Goal: Task Accomplishment & Management: Use online tool/utility

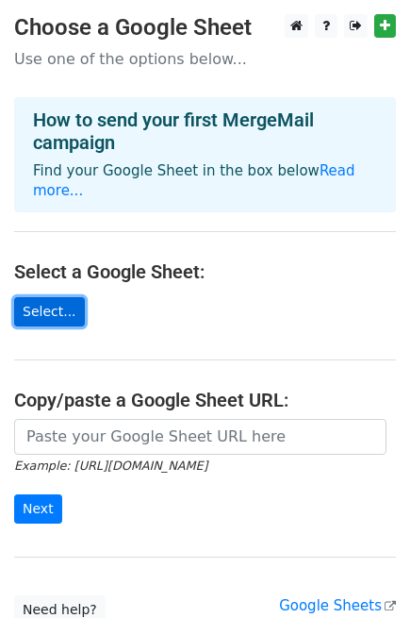
click at [58, 297] on link "Select..." at bounding box center [49, 311] width 71 height 29
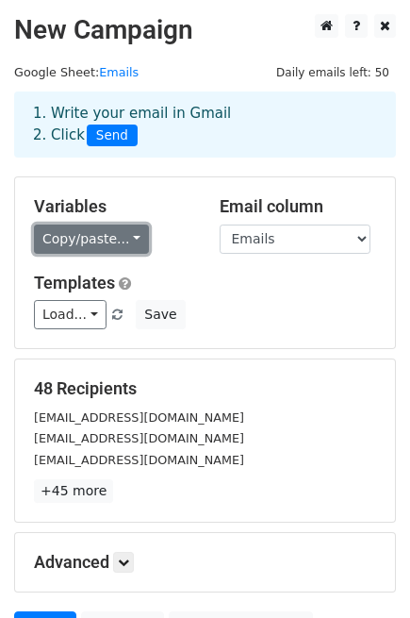
click at [102, 226] on link "Copy/paste..." at bounding box center [91, 238] width 115 height 29
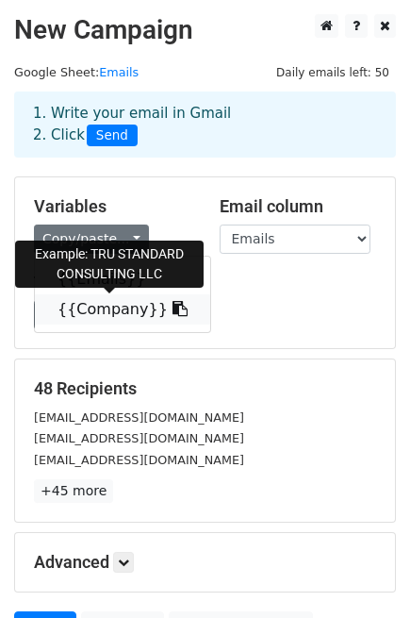
click at [173, 307] on icon at bounding box center [180, 308] width 15 height 15
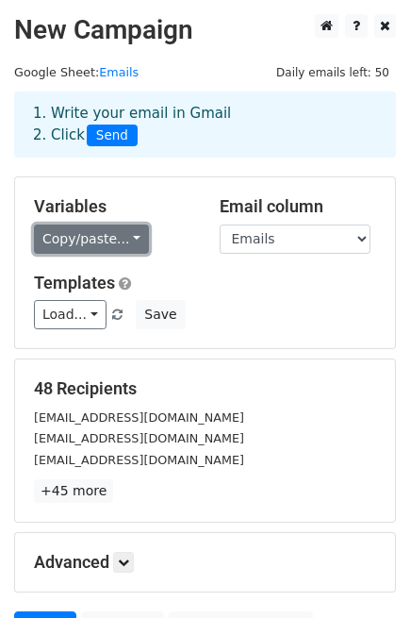
click at [124, 245] on link "Copy/paste..." at bounding box center [91, 238] width 115 height 29
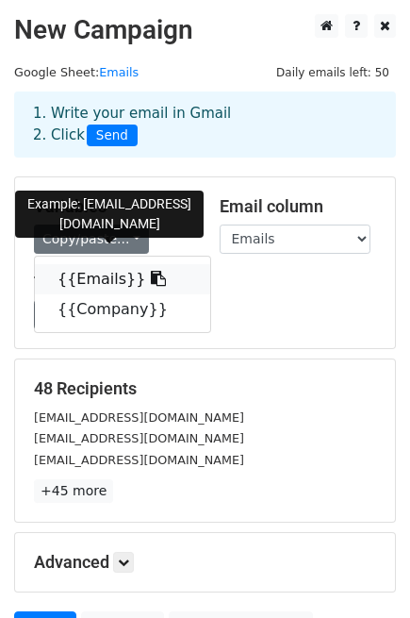
click at [113, 275] on link "{{Emails}}" at bounding box center [122, 279] width 175 height 30
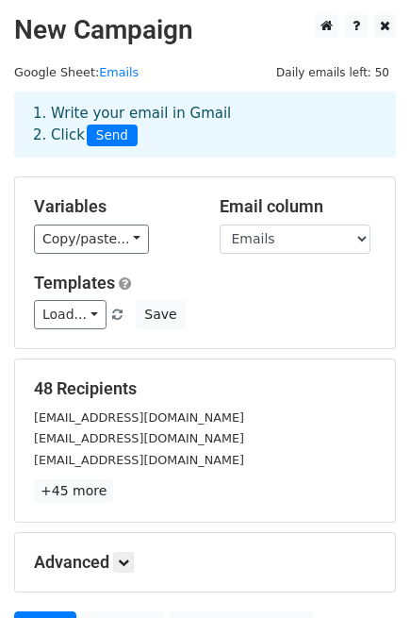
click at [300, 316] on div "Load... No templates saved Save" at bounding box center [205, 314] width 371 height 29
click at [369, 239] on select "Emails Company" at bounding box center [295, 238] width 151 height 29
click at [364, 237] on select "Emails Company" at bounding box center [295, 238] width 151 height 29
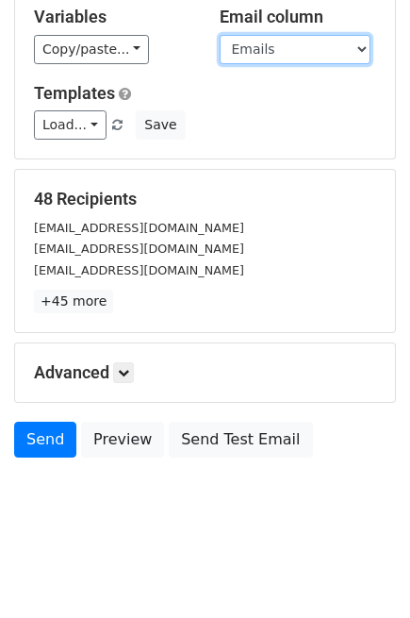
scroll to position [190, 0]
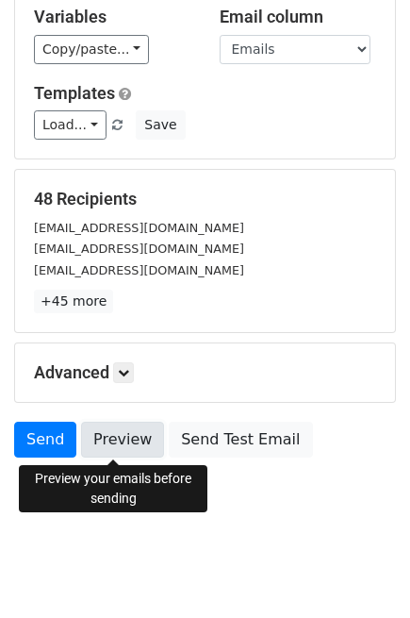
click at [102, 437] on link "Preview" at bounding box center [122, 439] width 83 height 36
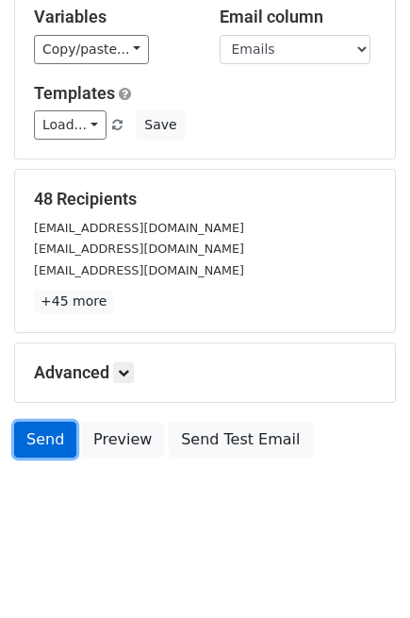
click at [31, 436] on link "Send" at bounding box center [45, 439] width 62 height 36
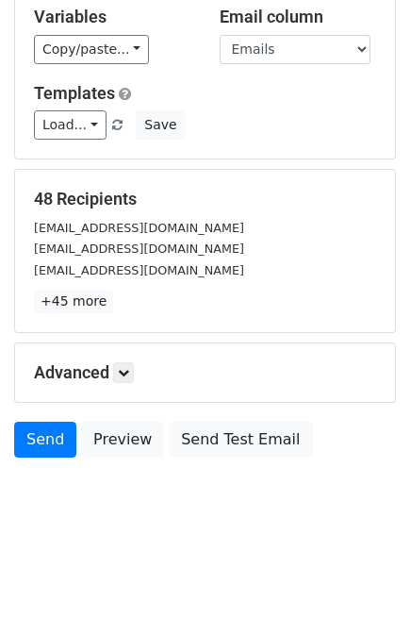
click at [83, 491] on body "New Campaign Daily emails left: 50 Google Sheet: Emails 1. Write your email in …" at bounding box center [205, 184] width 410 height 718
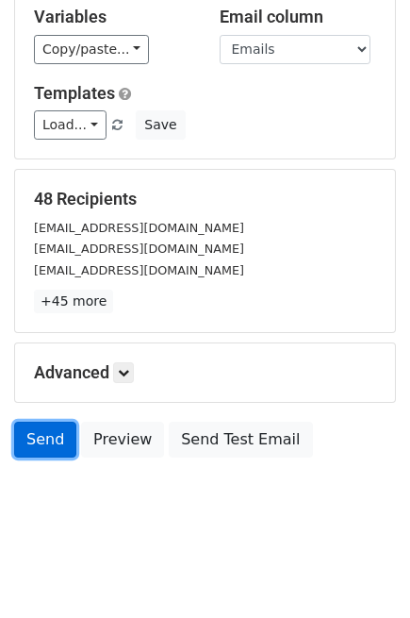
click at [31, 438] on link "Send" at bounding box center [45, 439] width 62 height 36
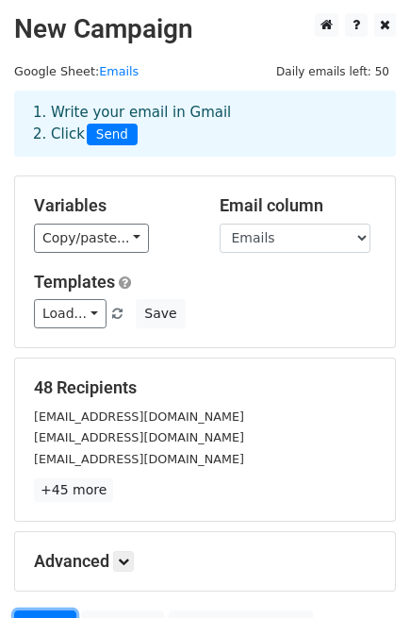
scroll to position [0, 0]
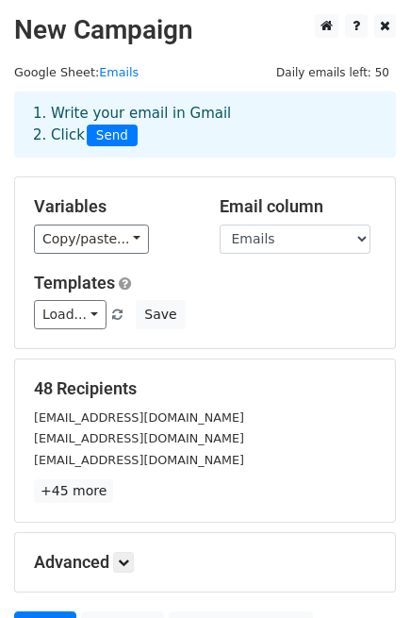
click at [107, 129] on span "Send" at bounding box center [112, 135] width 51 height 23
click at [87, 306] on link "Load..." at bounding box center [70, 314] width 73 height 29
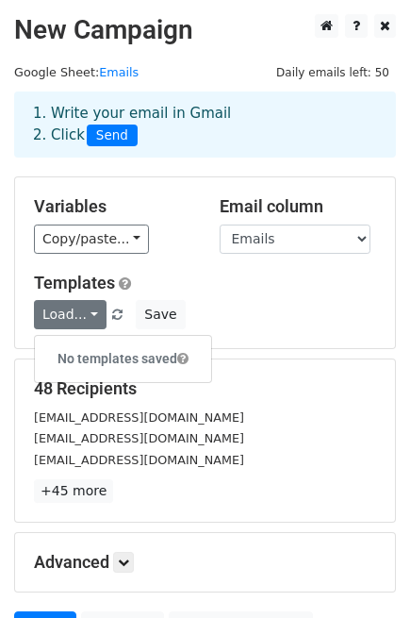
click at [98, 356] on h6 "No templates saved" at bounding box center [123, 358] width 176 height 31
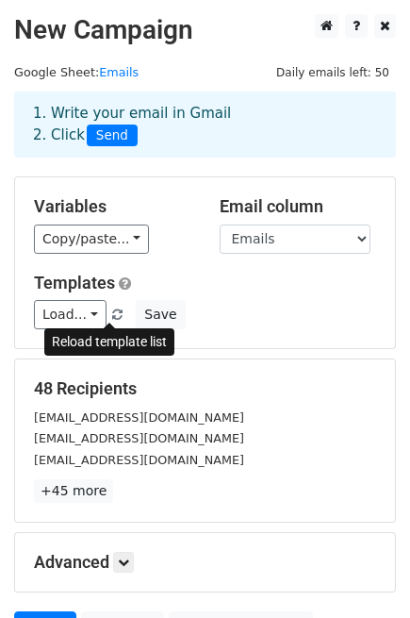
click at [112, 309] on span at bounding box center [117, 315] width 10 height 12
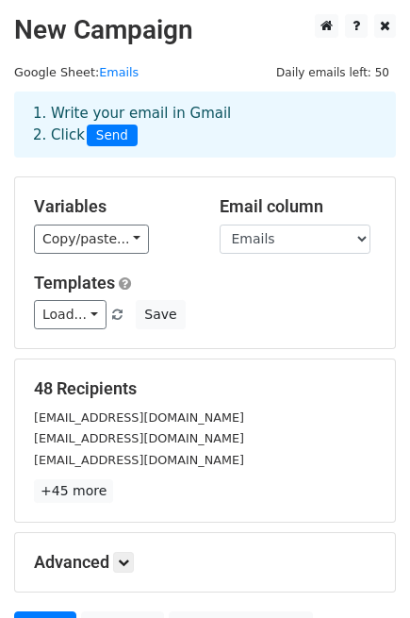
click at [114, 327] on div "Load... No templates saved Save" at bounding box center [205, 314] width 371 height 29
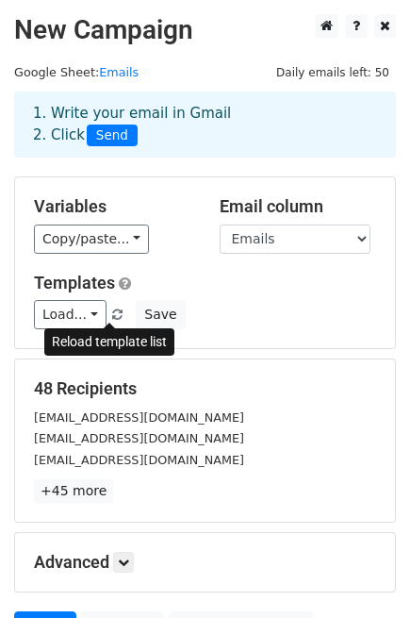
click at [112, 311] on span at bounding box center [117, 315] width 10 height 12
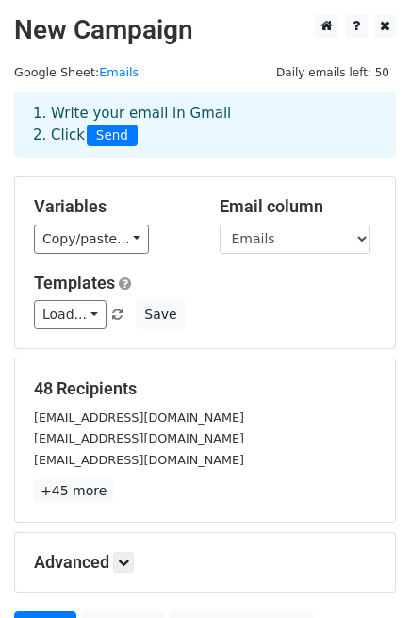
click at [112, 311] on span at bounding box center [117, 315] width 10 height 12
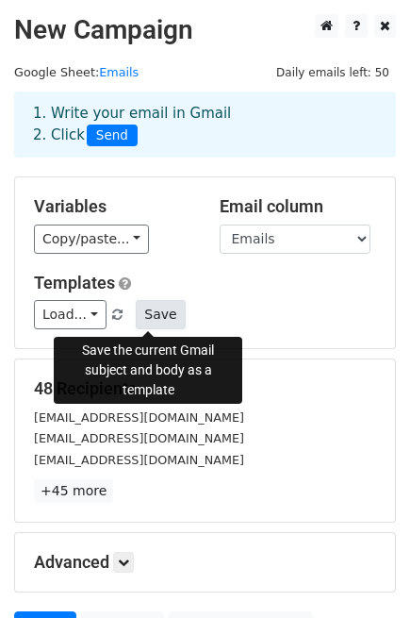
click at [161, 315] on button "Save" at bounding box center [160, 314] width 49 height 29
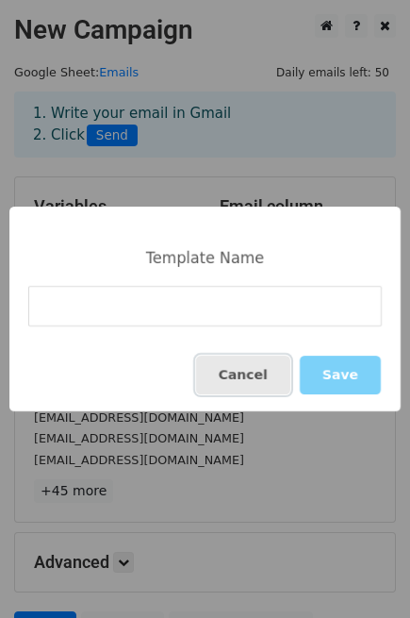
click at [277, 378] on button "Cancel" at bounding box center [243, 374] width 94 height 39
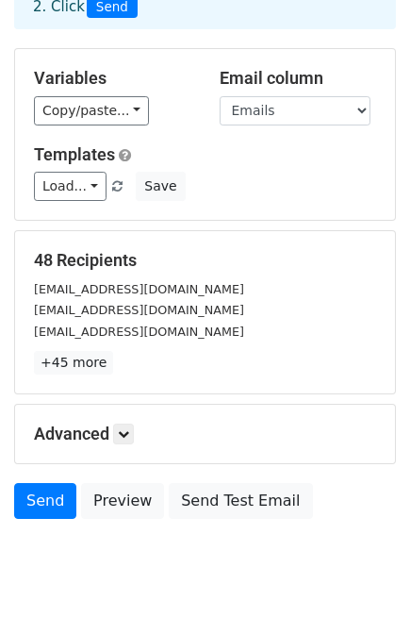
scroll to position [190, 0]
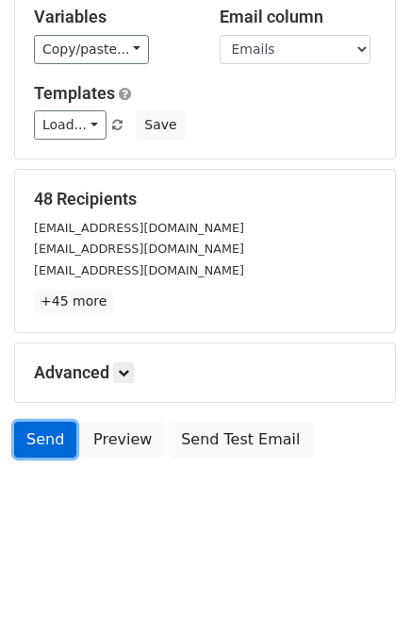
click at [54, 432] on link "Send" at bounding box center [45, 439] width 62 height 36
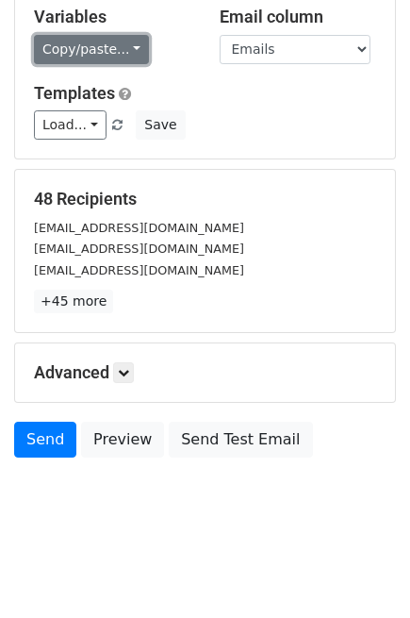
click at [132, 43] on link "Copy/paste..." at bounding box center [91, 49] width 115 height 29
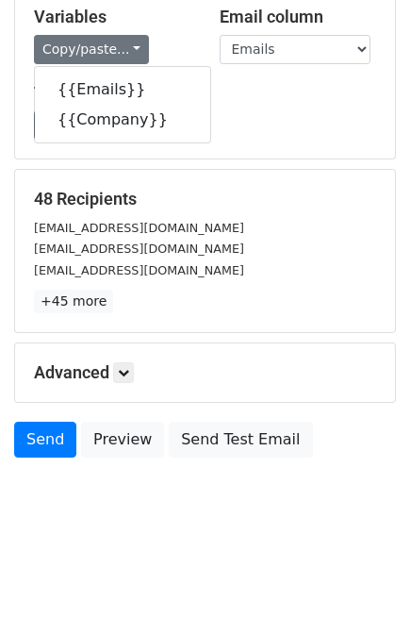
click at [272, 125] on div "Load... No templates saved Save" at bounding box center [205, 124] width 371 height 29
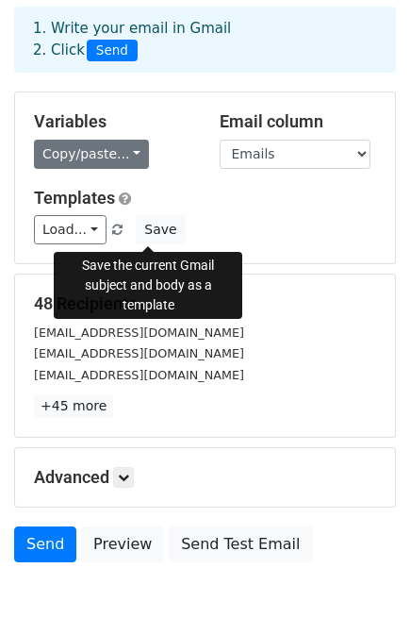
scroll to position [0, 0]
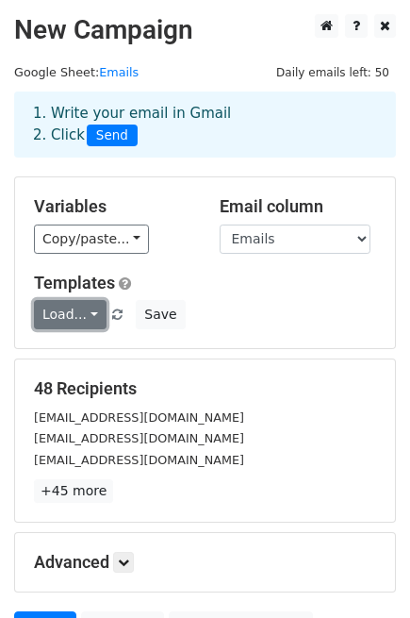
click at [83, 314] on link "Load..." at bounding box center [70, 314] width 73 height 29
click at [285, 314] on div "Load... No templates saved Save" at bounding box center [205, 314] width 371 height 29
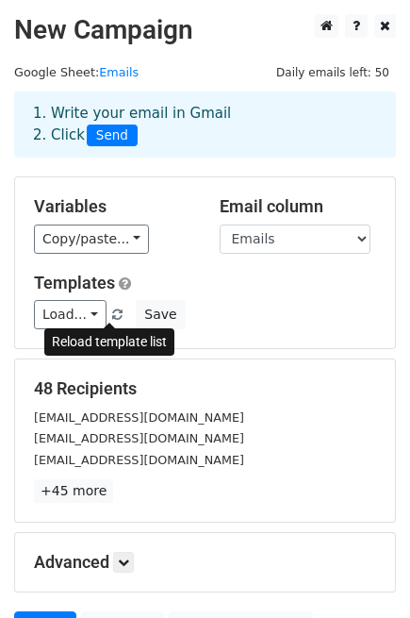
click at [112, 315] on span at bounding box center [117, 315] width 10 height 12
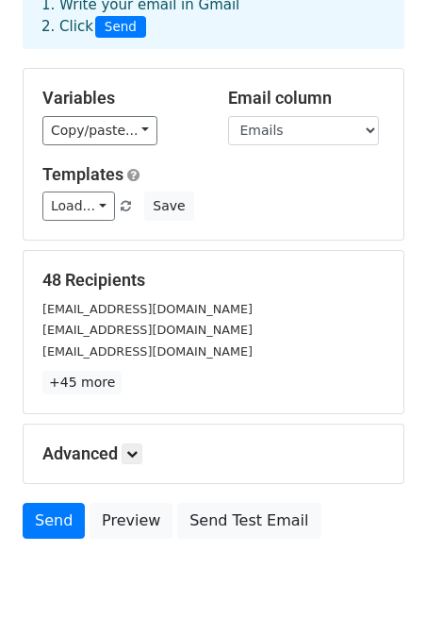
scroll to position [190, 0]
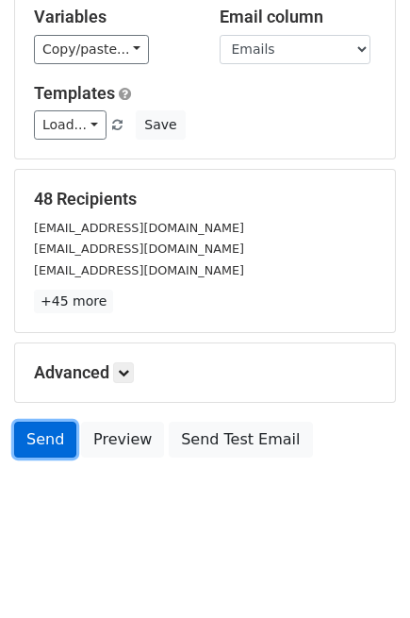
click at [48, 432] on link "Send" at bounding box center [45, 439] width 62 height 36
click at [48, 446] on link "Send" at bounding box center [45, 439] width 62 height 36
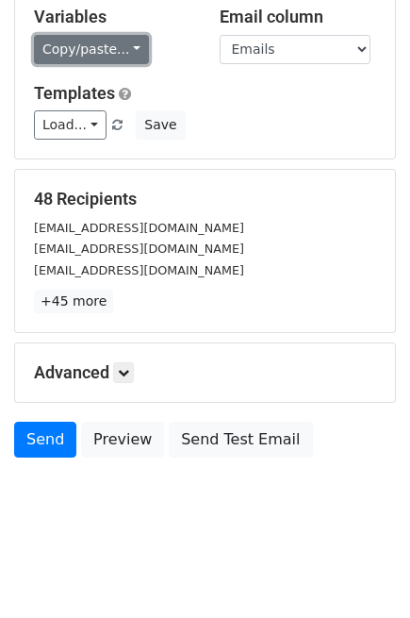
click at [108, 50] on link "Copy/paste..." at bounding box center [91, 49] width 115 height 29
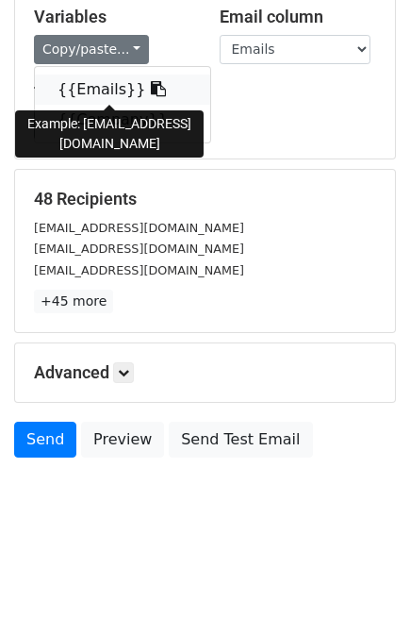
click at [151, 94] on icon at bounding box center [158, 88] width 15 height 15
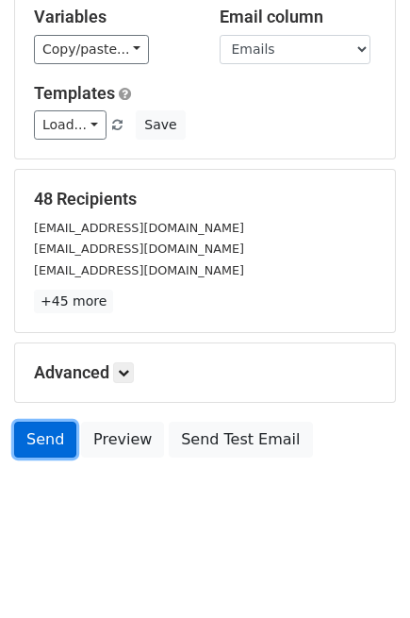
click at [54, 431] on link "Send" at bounding box center [45, 439] width 62 height 36
click at [31, 454] on link "Send" at bounding box center [45, 439] width 62 height 36
click at [44, 445] on link "Send" at bounding box center [45, 439] width 62 height 36
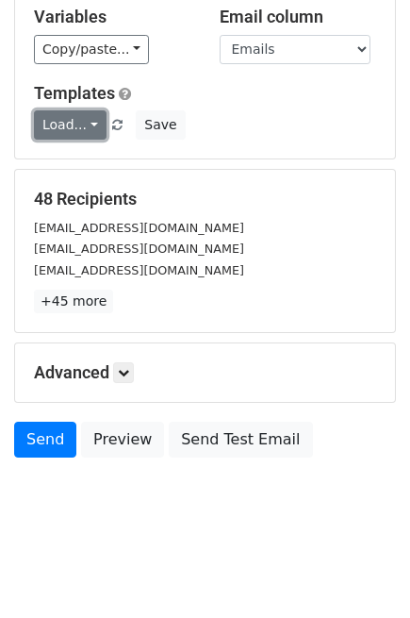
click at [88, 121] on link "Load..." at bounding box center [70, 124] width 73 height 29
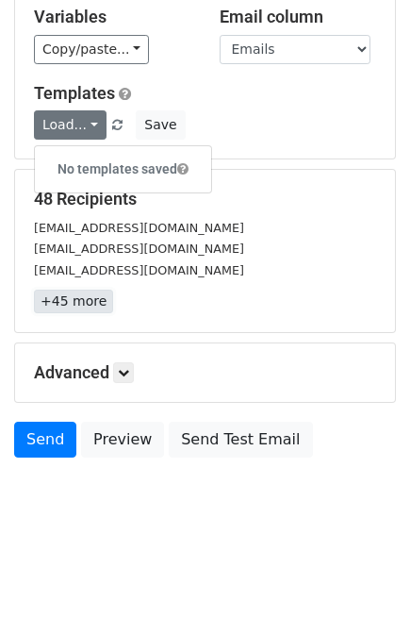
click at [78, 296] on link "+45 more" at bounding box center [73, 301] width 79 height 24
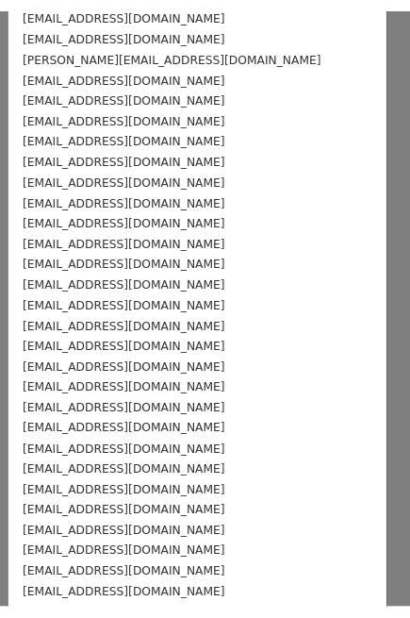
scroll to position [0, 0]
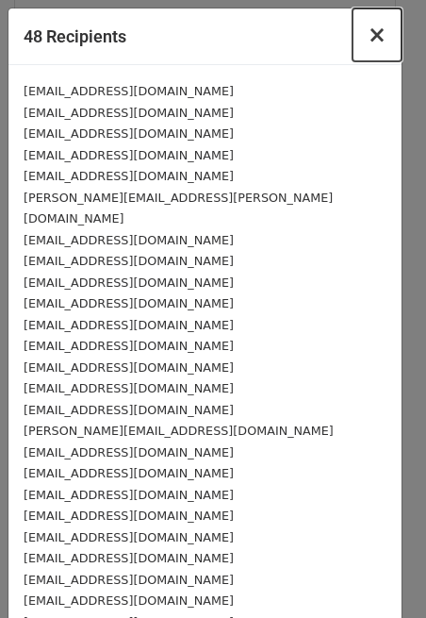
click at [368, 29] on span "×" at bounding box center [377, 35] width 19 height 26
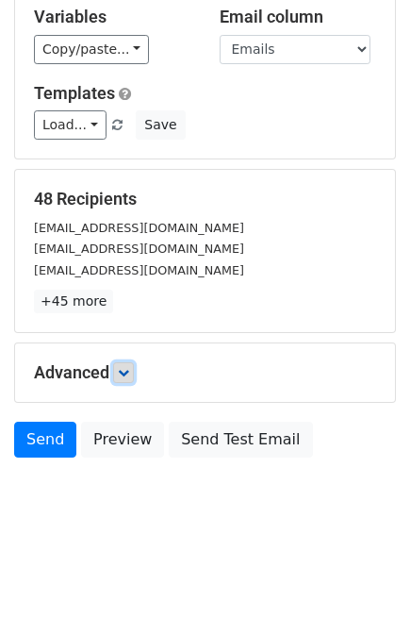
click at [124, 371] on icon at bounding box center [123, 372] width 11 height 11
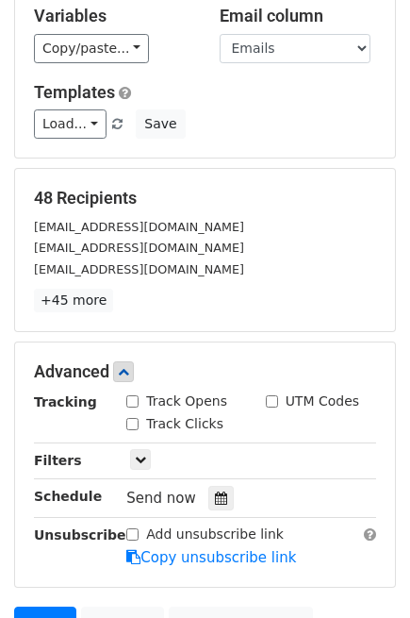
click at [186, 399] on label "Track Opens" at bounding box center [186, 401] width 81 height 20
click at [139, 399] on input "Track Opens" at bounding box center [132, 401] width 12 height 12
checkbox input "true"
click at [185, 416] on label "Track Clicks" at bounding box center [184, 424] width 77 height 20
click at [139, 418] on input "Track Clicks" at bounding box center [132, 424] width 12 height 12
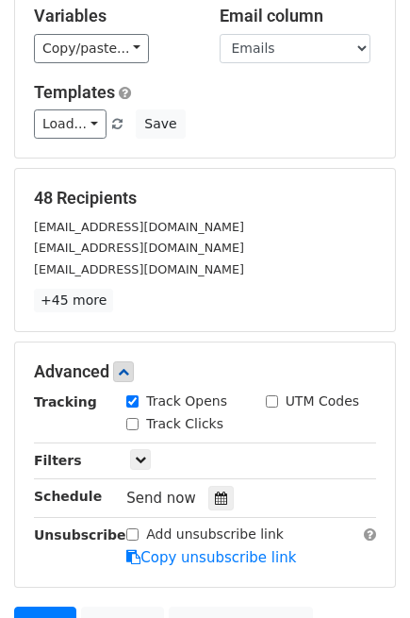
checkbox input "true"
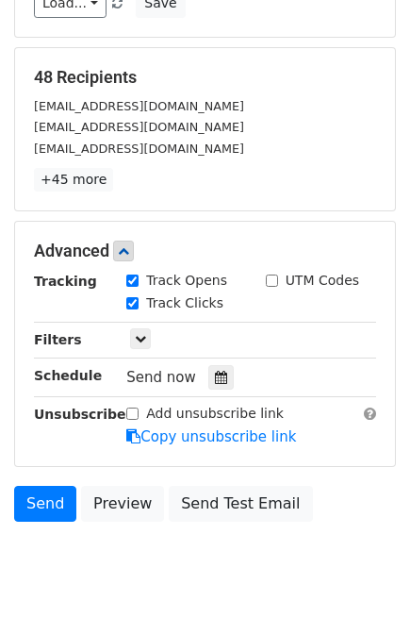
scroll to position [377, 0]
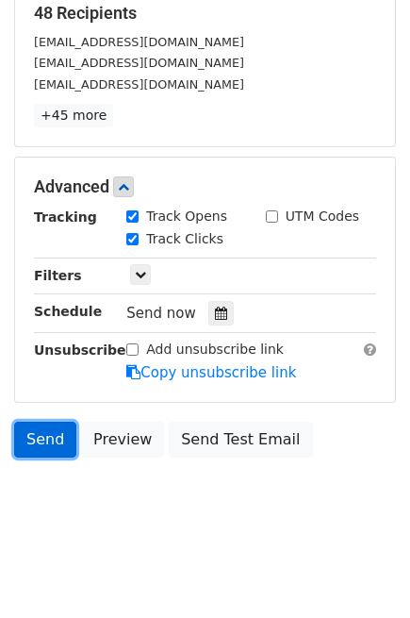
click at [52, 435] on link "Send" at bounding box center [45, 439] width 62 height 36
click at [42, 439] on link "Send" at bounding box center [45, 439] width 62 height 36
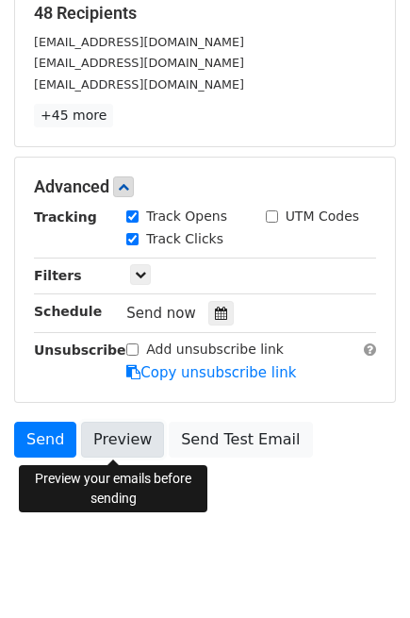
click at [99, 437] on link "Preview" at bounding box center [122, 439] width 83 height 36
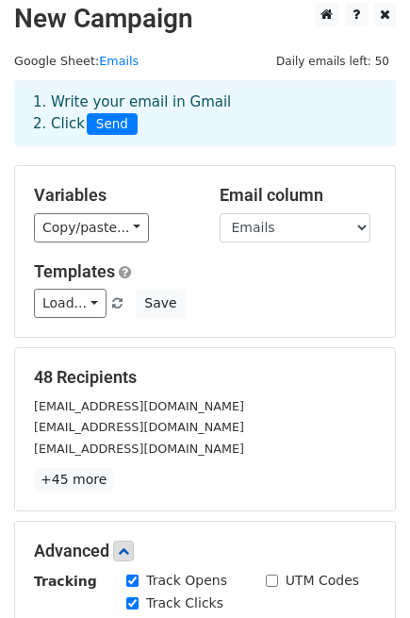
scroll to position [0, 0]
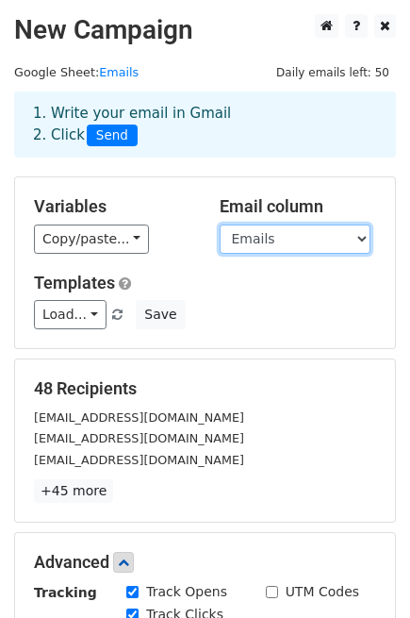
click at [364, 243] on select "Emails Company" at bounding box center [295, 238] width 151 height 29
click at [220, 224] on select "Emails Company" at bounding box center [295, 238] width 151 height 29
click at [337, 242] on select "Emails Company" at bounding box center [295, 238] width 151 height 29
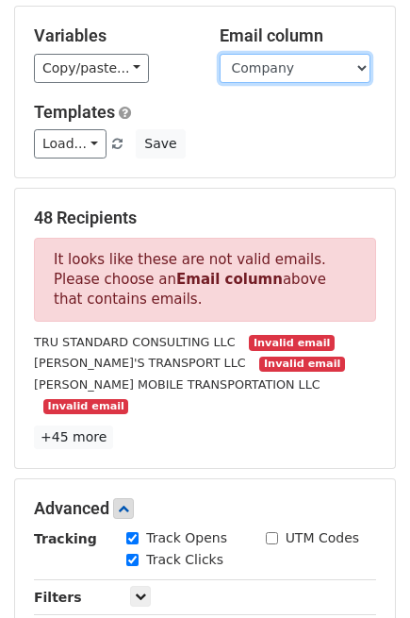
scroll to position [174, 0]
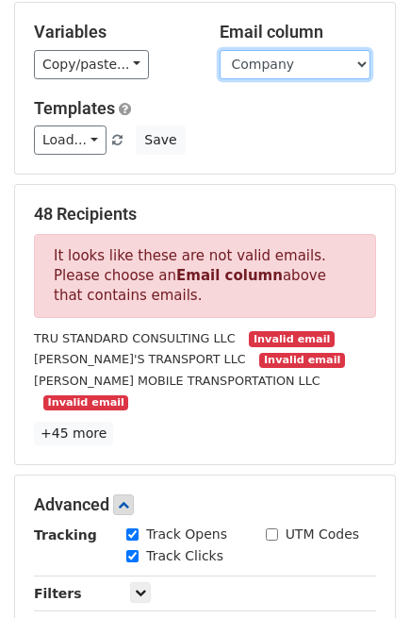
click at [352, 67] on select "Emails Company" at bounding box center [295, 64] width 151 height 29
select select "Emails"
click at [220, 50] on select "Emails Company" at bounding box center [295, 64] width 151 height 29
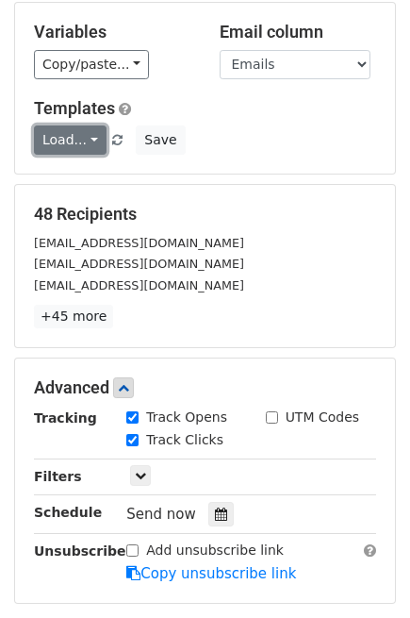
click at [81, 140] on link "Load..." at bounding box center [70, 139] width 73 height 29
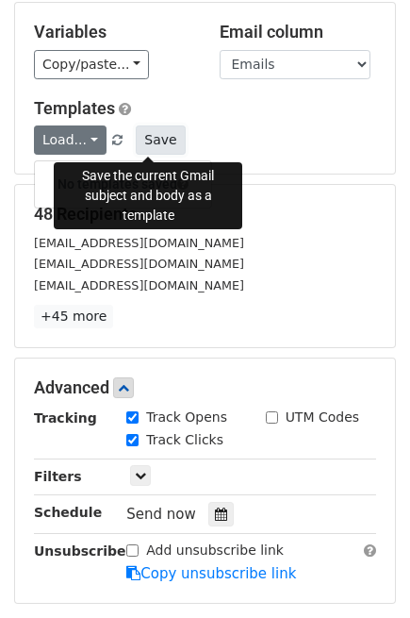
click at [151, 142] on button "Save" at bounding box center [160, 139] width 49 height 29
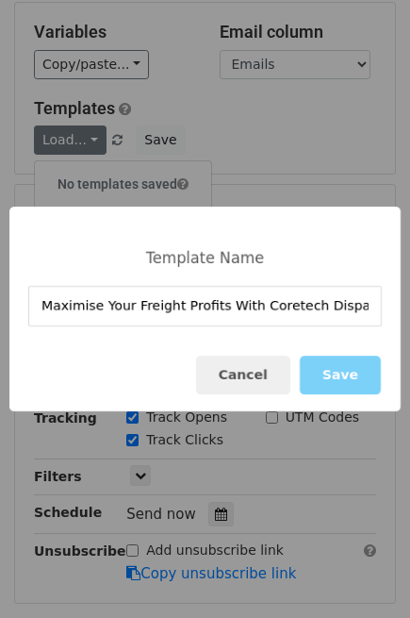
scroll to position [0, 33]
type input "Maximise Your Freight Profits With Coretech Dispatch Services"
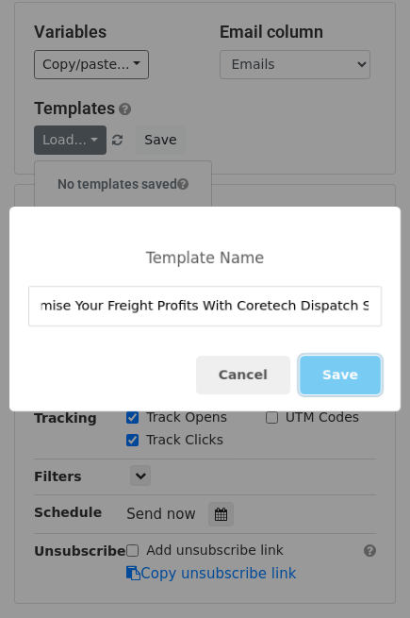
click at [337, 371] on button "Save" at bounding box center [340, 374] width 81 height 39
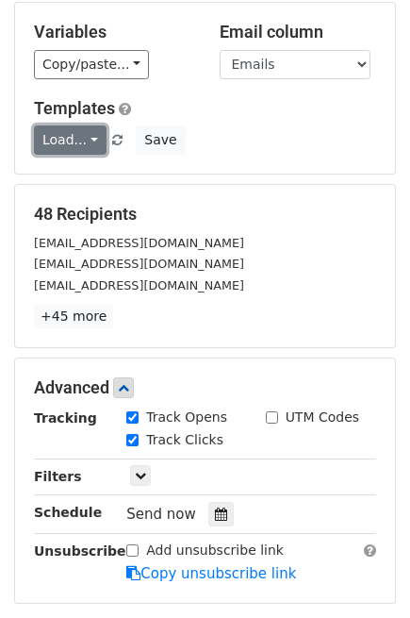
click at [92, 146] on link "Load..." at bounding box center [70, 139] width 73 height 29
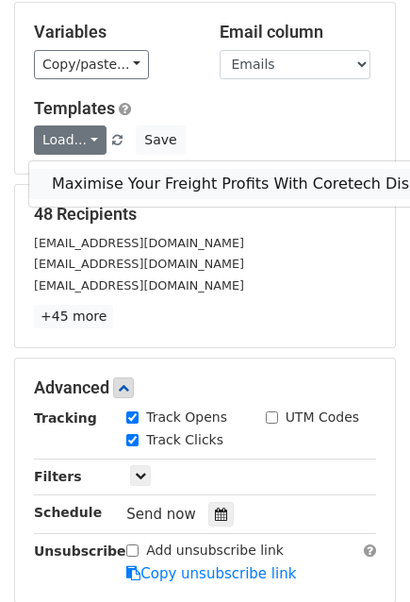
click at [121, 175] on link "Maximise Your Freight Profits With Coretech Dispatch Services" at bounding box center [286, 184] width 514 height 30
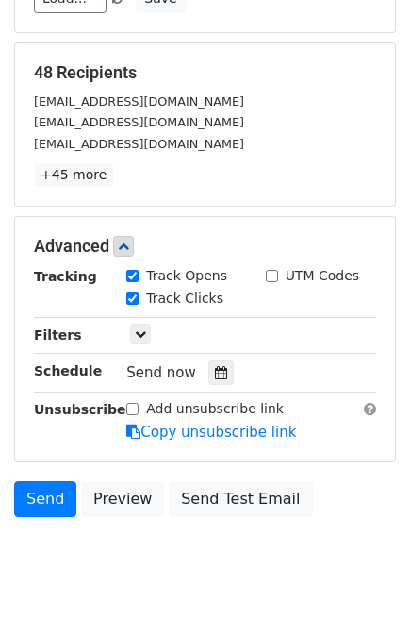
scroll to position [377, 0]
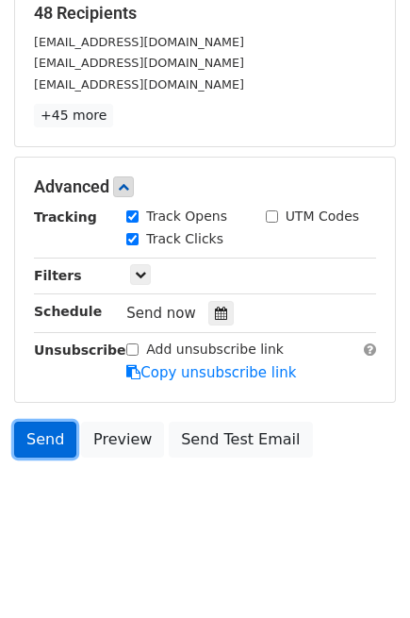
click at [35, 438] on link "Send" at bounding box center [45, 439] width 62 height 36
click at [64, 437] on link "Send" at bounding box center [45, 439] width 62 height 36
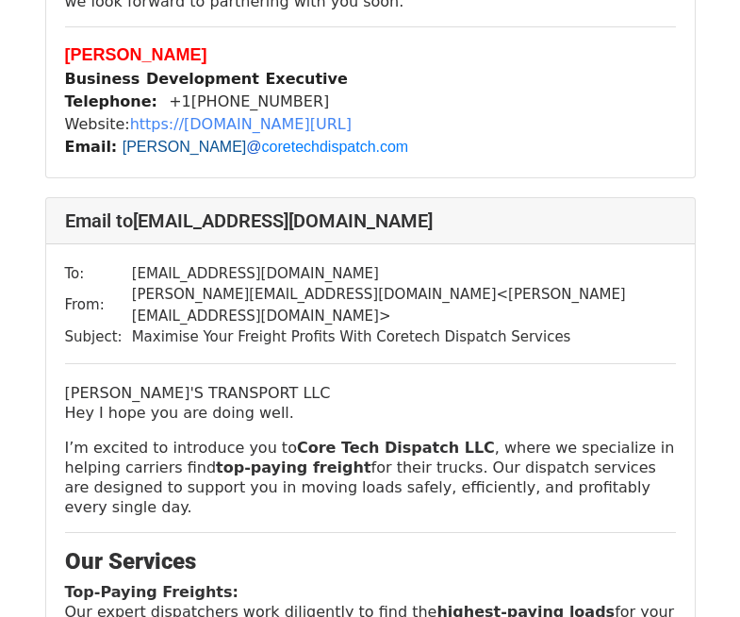
scroll to position [1572, 0]
